Goal: Information Seeking & Learning: Find specific fact

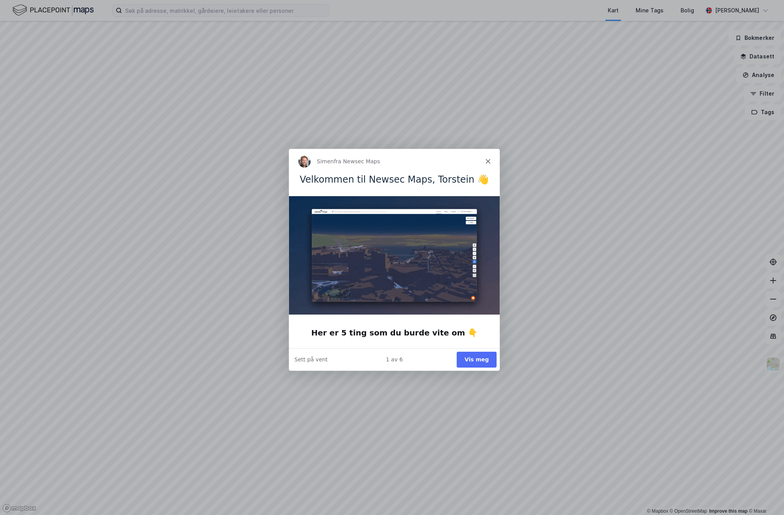
click at [488, 159] on icon "Lukk" at bounding box center [487, 160] width 5 height 5
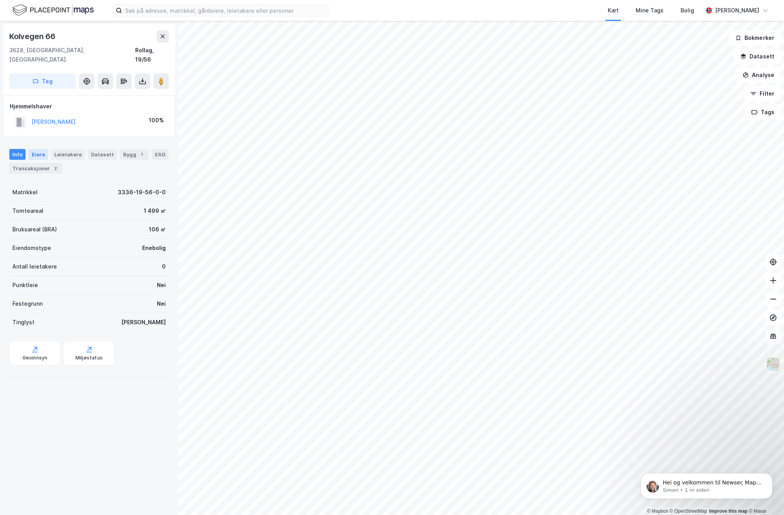
click at [41, 149] on div "Eiere" at bounding box center [38, 154] width 19 height 11
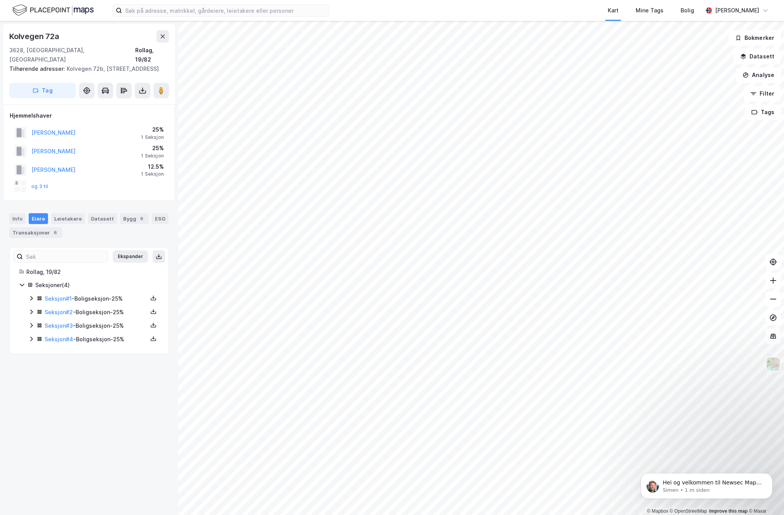
click at [32, 300] on icon at bounding box center [31, 298] width 6 height 6
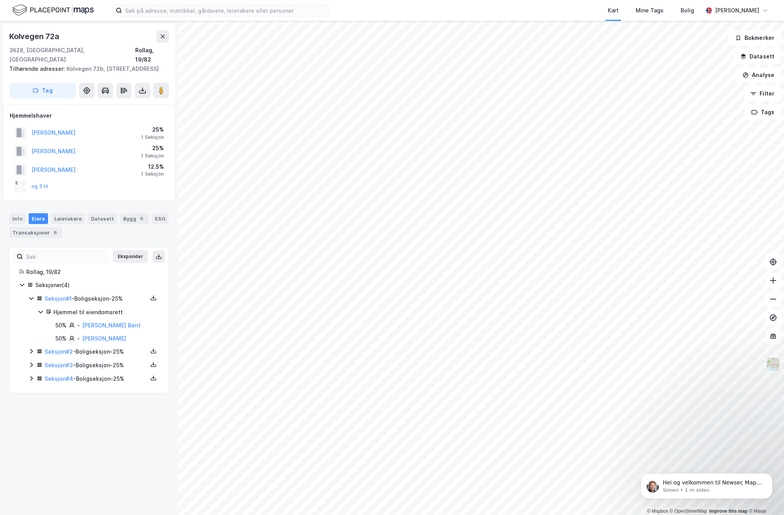
click at [30, 351] on icon at bounding box center [31, 351] width 6 height 6
click at [31, 393] on icon at bounding box center [31, 391] width 2 height 5
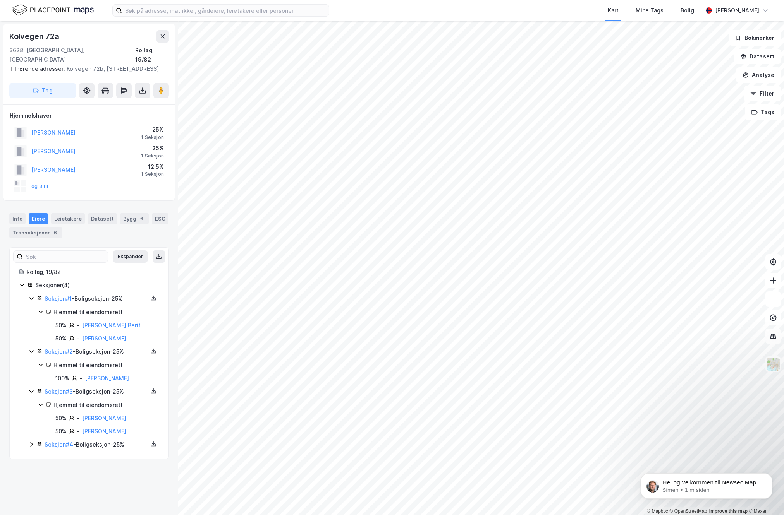
click at [30, 446] on icon at bounding box center [31, 444] width 6 height 6
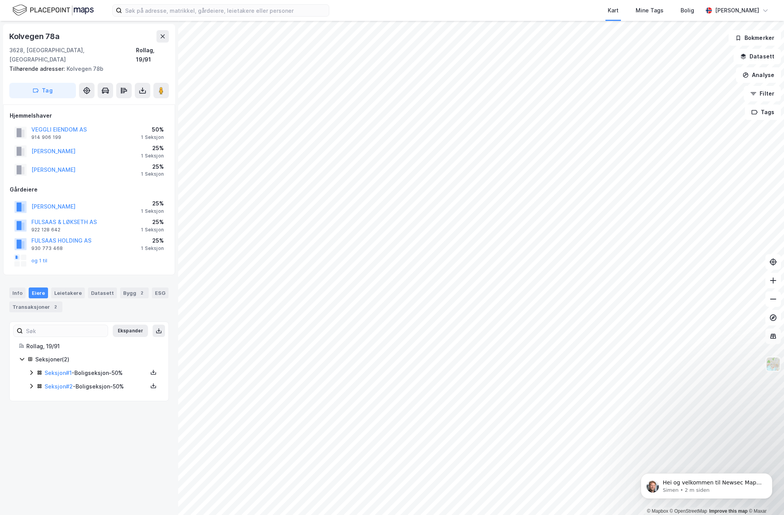
click at [30, 370] on icon at bounding box center [31, 373] width 6 height 6
click at [31, 424] on icon at bounding box center [31, 426] width 2 height 5
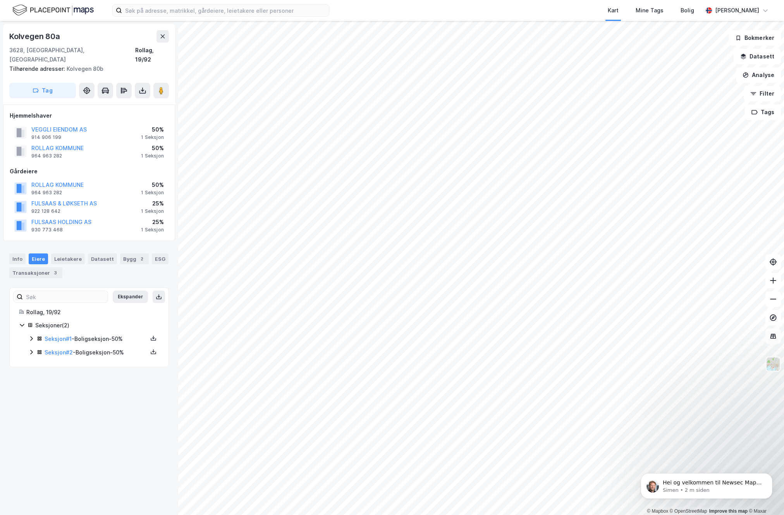
click at [31, 336] on icon at bounding box center [31, 339] width 6 height 6
click at [32, 402] on icon at bounding box center [31, 405] width 6 height 6
click at [30, 336] on icon at bounding box center [31, 339] width 6 height 6
click at [31, 402] on icon at bounding box center [31, 405] width 6 height 6
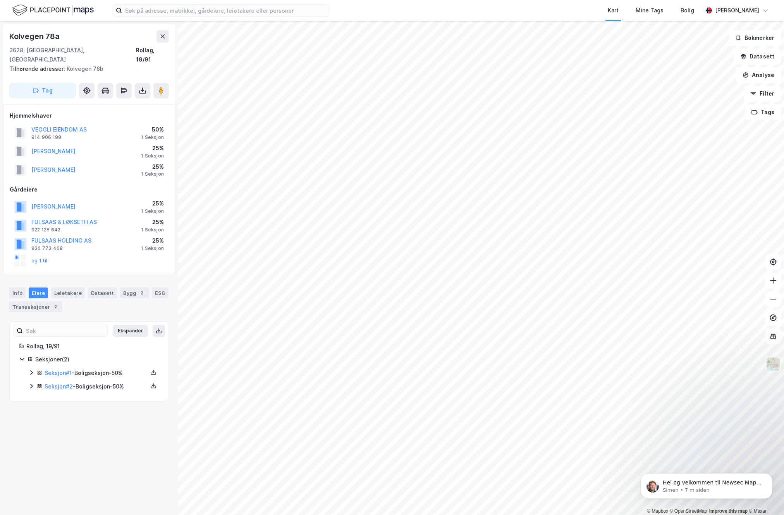
click at [31, 384] on icon at bounding box center [31, 386] width 2 height 5
click at [31, 370] on icon at bounding box center [31, 373] width 6 height 6
